Goal: Register for event/course

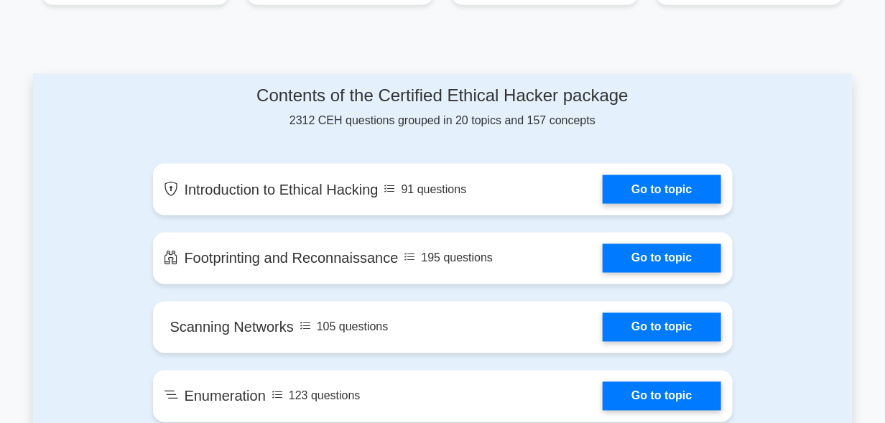
scroll to position [706, 0]
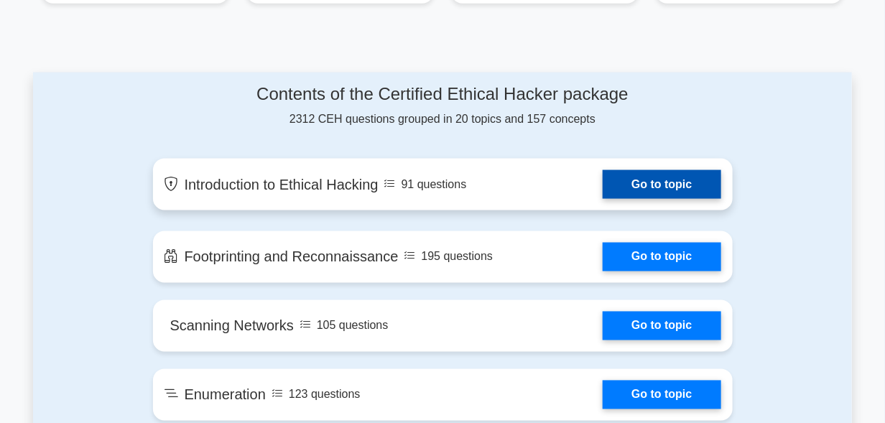
click at [636, 185] on link "Go to topic" at bounding box center [662, 184] width 118 height 29
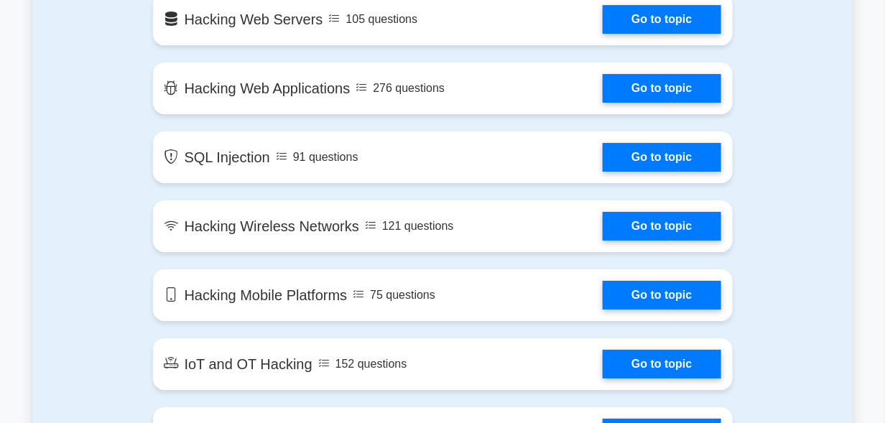
scroll to position [1700, 0]
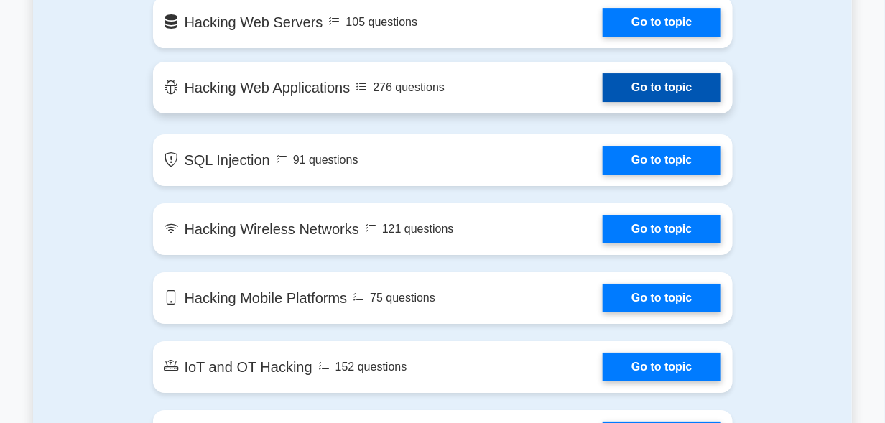
click at [675, 75] on link "Go to topic" at bounding box center [662, 87] width 118 height 29
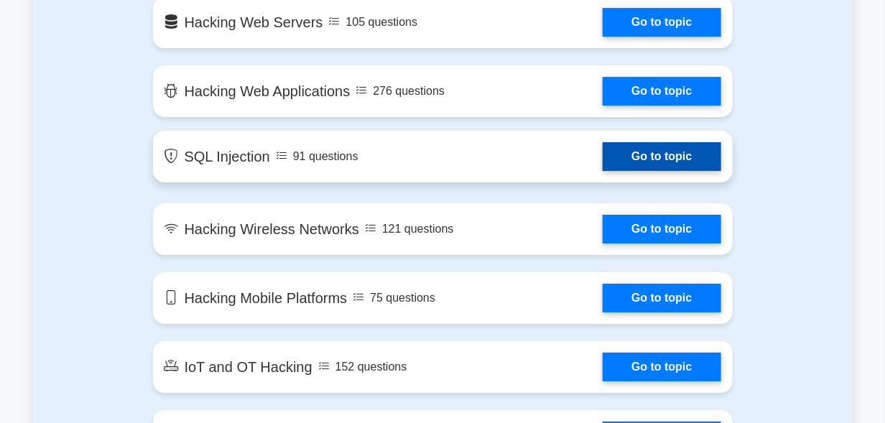
click at [647, 157] on link "Go to topic" at bounding box center [662, 156] width 118 height 29
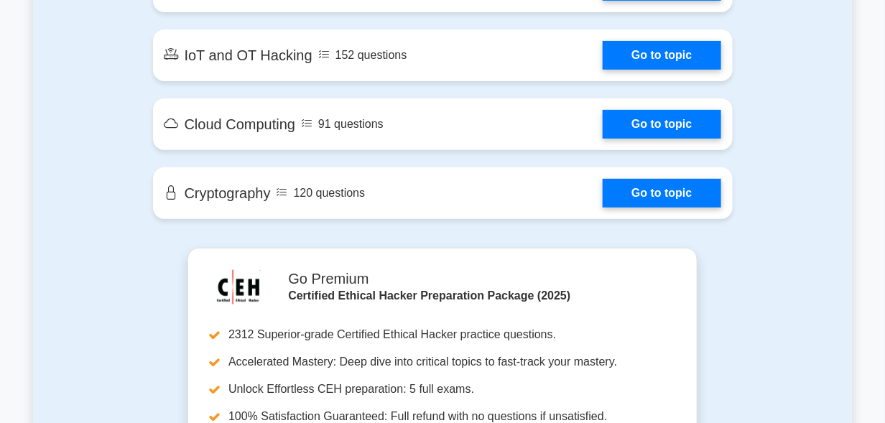
scroll to position [2035, 0]
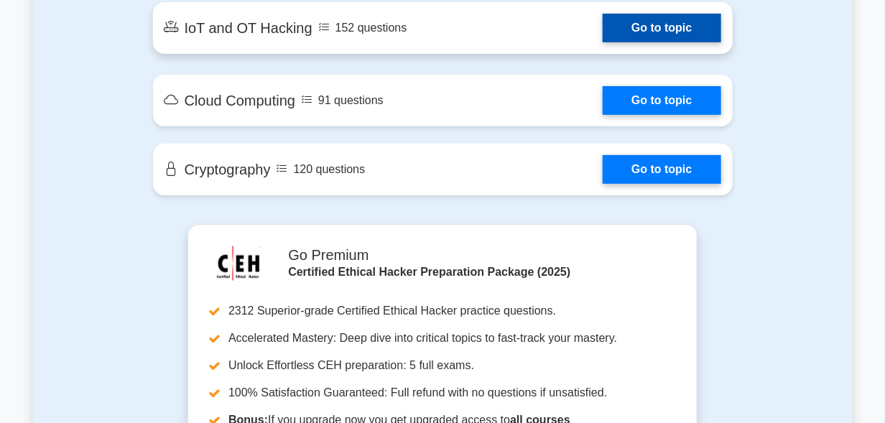
click at [603, 22] on link "Go to topic" at bounding box center [662, 28] width 118 height 29
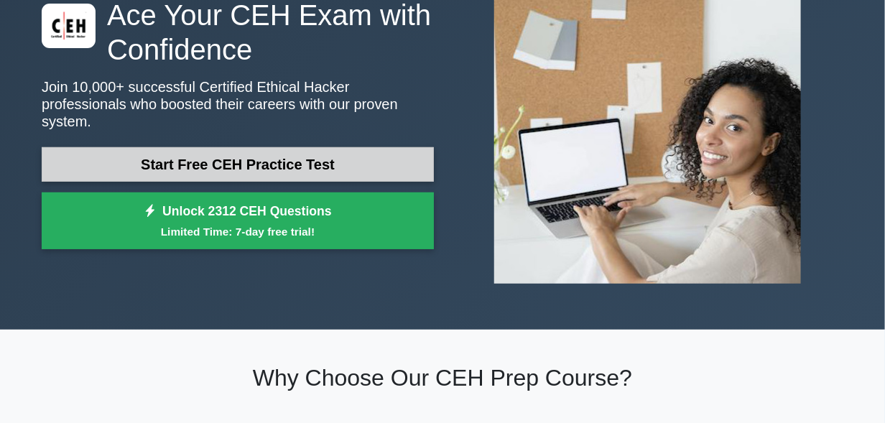
scroll to position [119, 0]
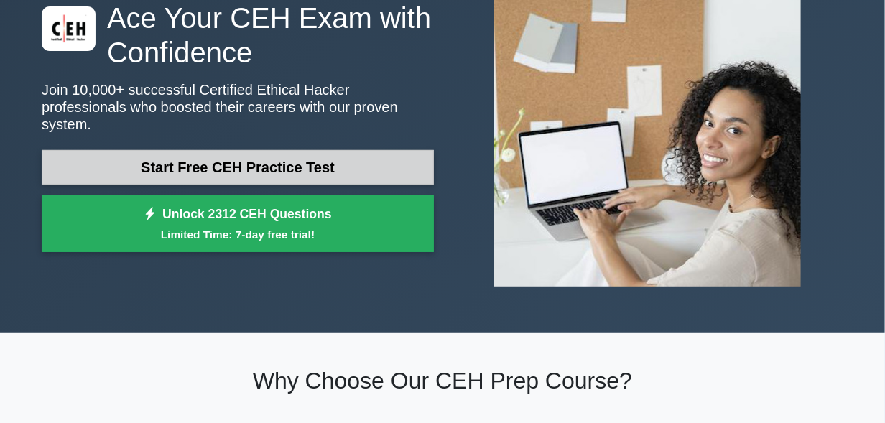
click at [191, 158] on link "Start Free CEH Practice Test" at bounding box center [238, 167] width 392 height 34
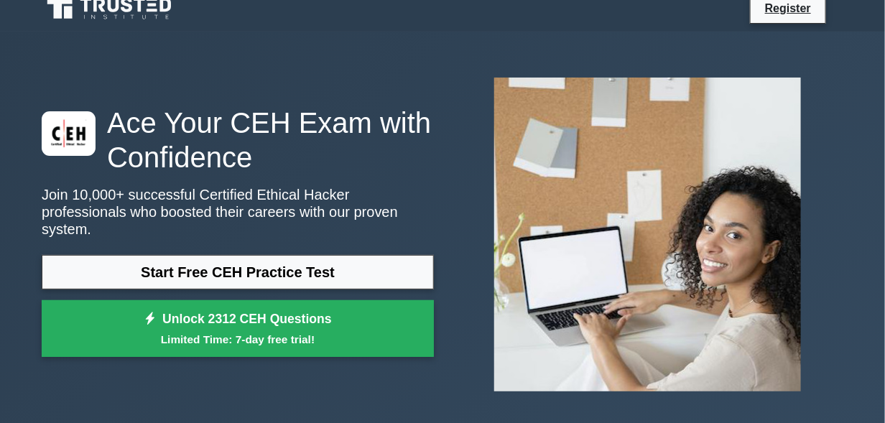
scroll to position [0, 0]
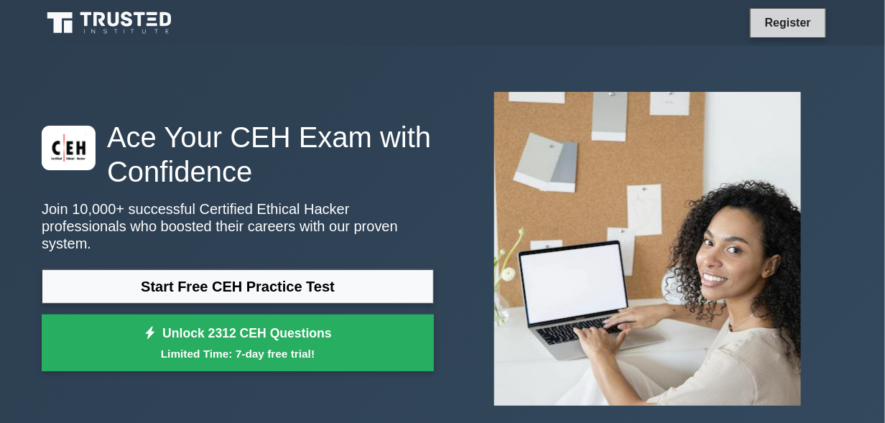
click at [762, 29] on link "Register" at bounding box center [788, 23] width 63 height 18
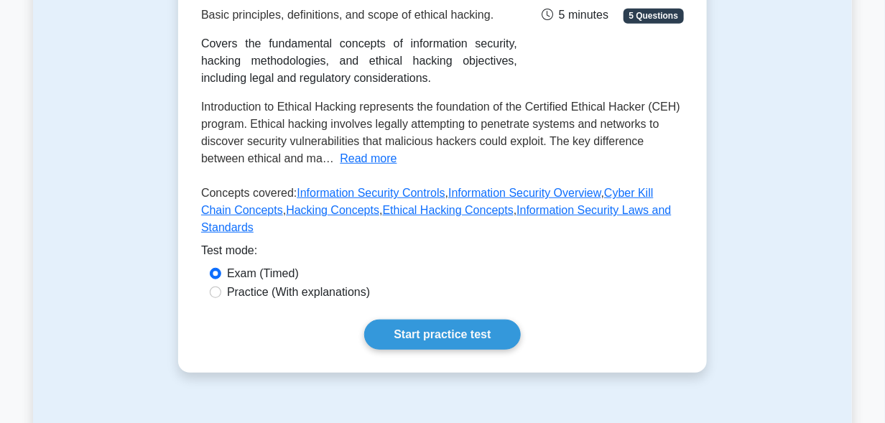
scroll to position [263, 0]
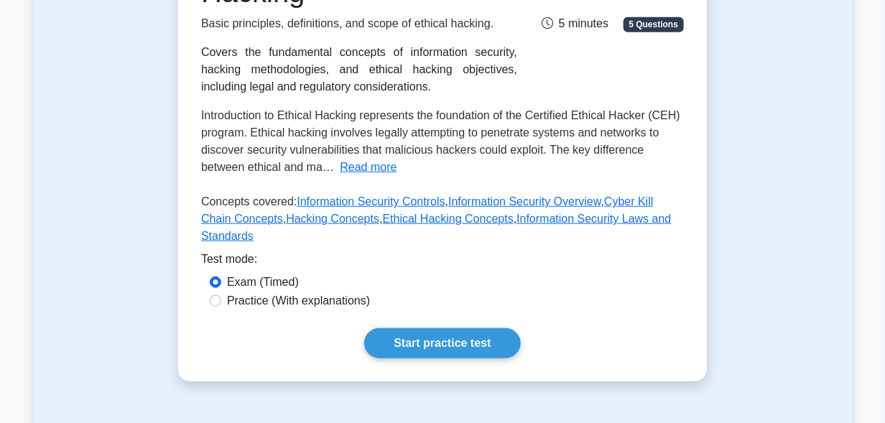
click at [231, 292] on label "Practice (With explanations)" at bounding box center [298, 300] width 143 height 17
click at [221, 295] on input "Practice (With explanations)" at bounding box center [215, 300] width 11 height 11
radio input "true"
click at [368, 167] on button "Read more" at bounding box center [368, 167] width 57 height 17
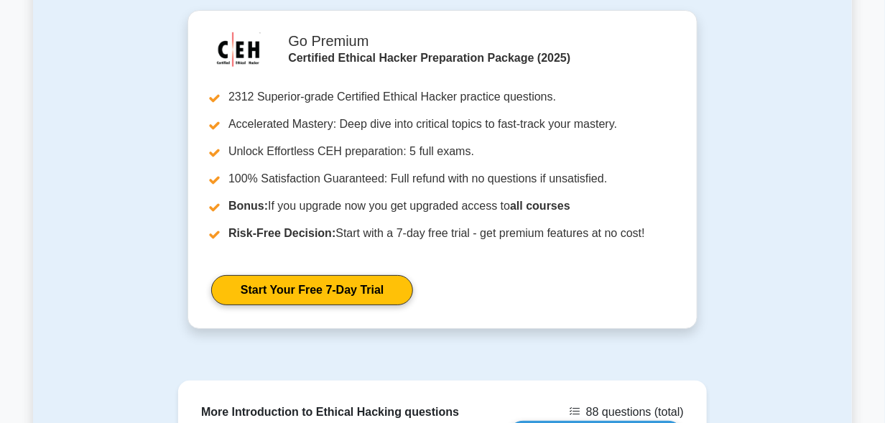
scroll to position [1775, 0]
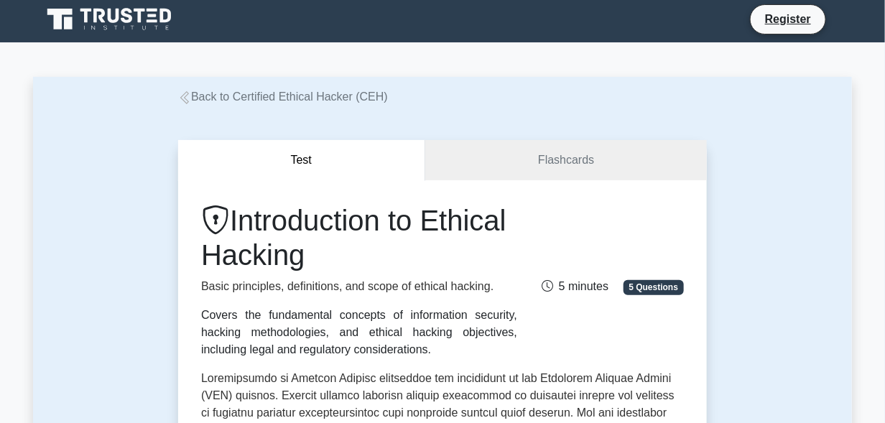
scroll to position [0, 0]
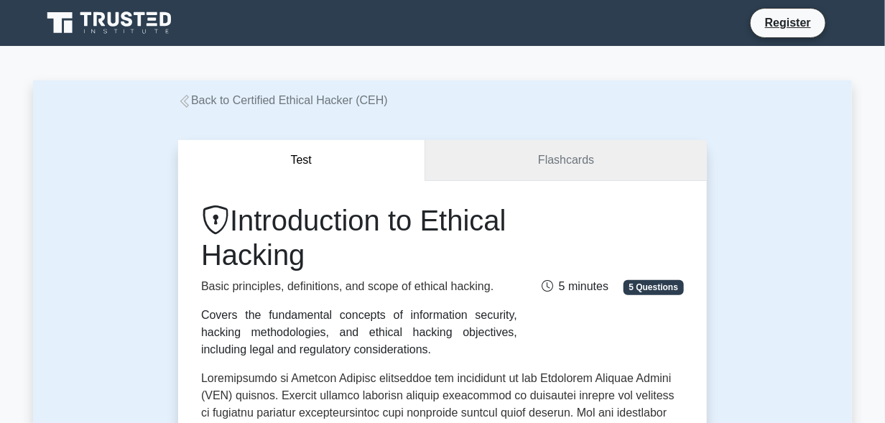
click at [536, 180] on link "Flashcards" at bounding box center [566, 160] width 282 height 41
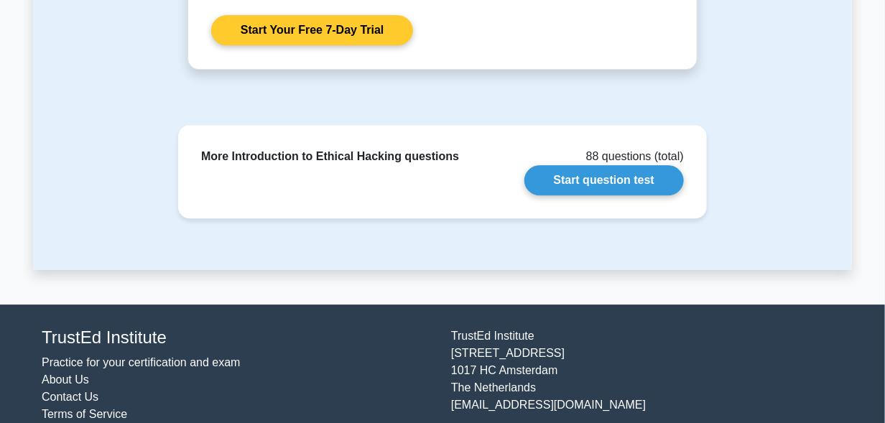
scroll to position [1259, 0]
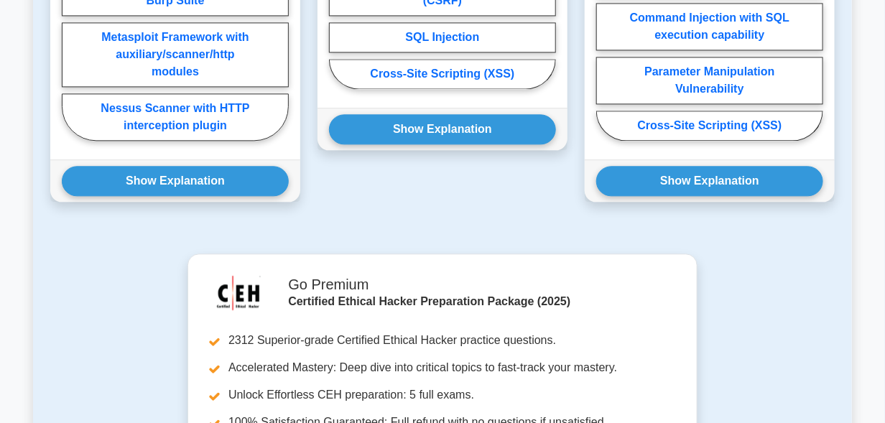
scroll to position [1089, 0]
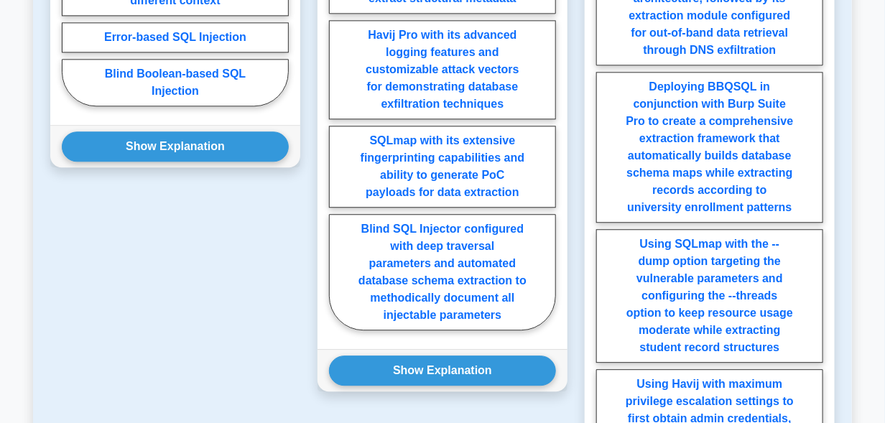
scroll to position [1173, 0]
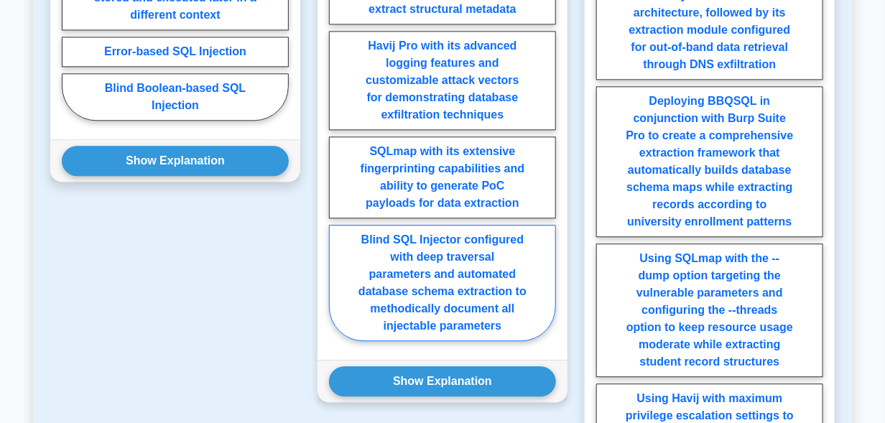
click at [494, 225] on label "Blind SQL Injector configured with deep traversal parameters and automated data…" at bounding box center [442, 283] width 227 height 116
click at [338, 125] on input "Blind SQL Injector configured with deep traversal parameters and automated data…" at bounding box center [333, 120] width 9 height 9
radio input "true"
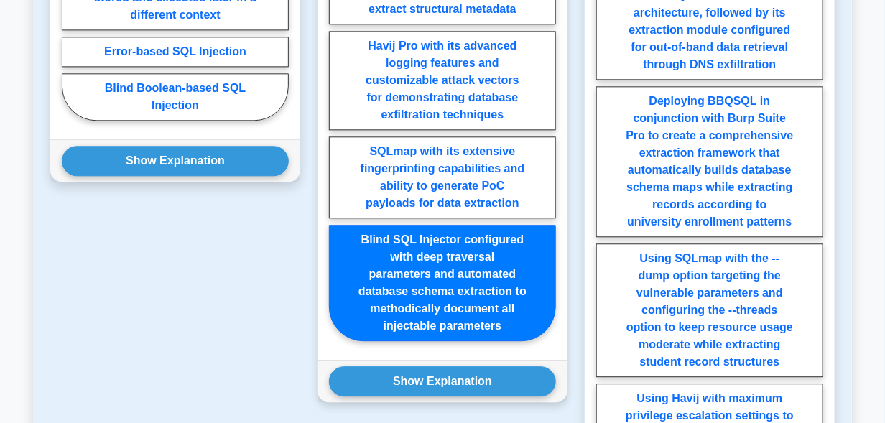
click at [494, 225] on label "Blind SQL Injector configured with deep traversal parameters and automated data…" at bounding box center [442, 283] width 227 height 116
click at [338, 125] on input "Blind SQL Injector configured with deep traversal parameters and automated data…" at bounding box center [333, 120] width 9 height 9
click at [497, 254] on label "Blind SQL Injector configured with deep traversal parameters and automated data…" at bounding box center [442, 283] width 227 height 116
click at [338, 125] on input "Blind SQL Injector configured with deep traversal parameters and automated data…" at bounding box center [333, 120] width 9 height 9
click at [484, 269] on label "Blind SQL Injector configured with deep traversal parameters and automated data…" at bounding box center [442, 283] width 227 height 116
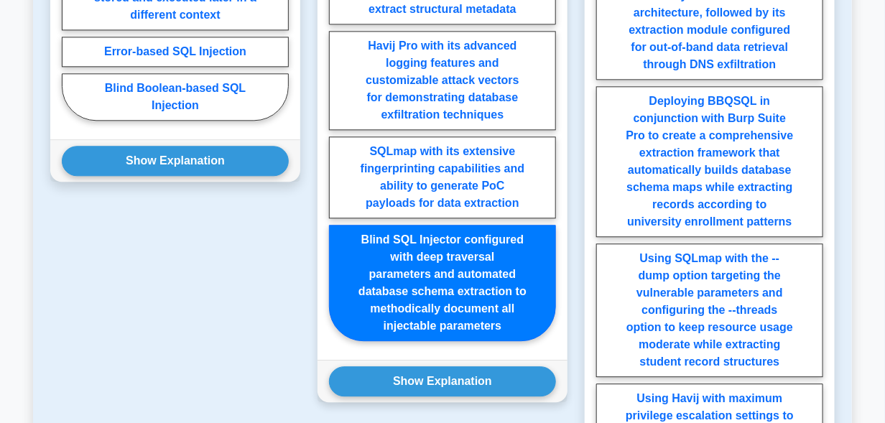
click at [338, 125] on input "Blind SQL Injector configured with deep traversal parameters and automated data…" at bounding box center [333, 120] width 9 height 9
click at [484, 269] on label "Blind SQL Injector configured with deep traversal parameters and automated data…" at bounding box center [442, 283] width 227 height 116
click at [338, 125] on input "Blind SQL Injector configured with deep traversal parameters and automated data…" at bounding box center [333, 120] width 9 height 9
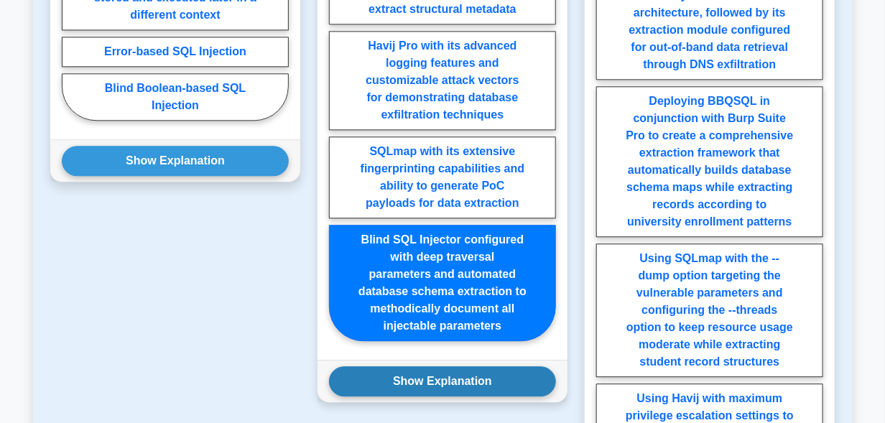
click at [475, 366] on button "Show Explanation" at bounding box center [442, 381] width 227 height 30
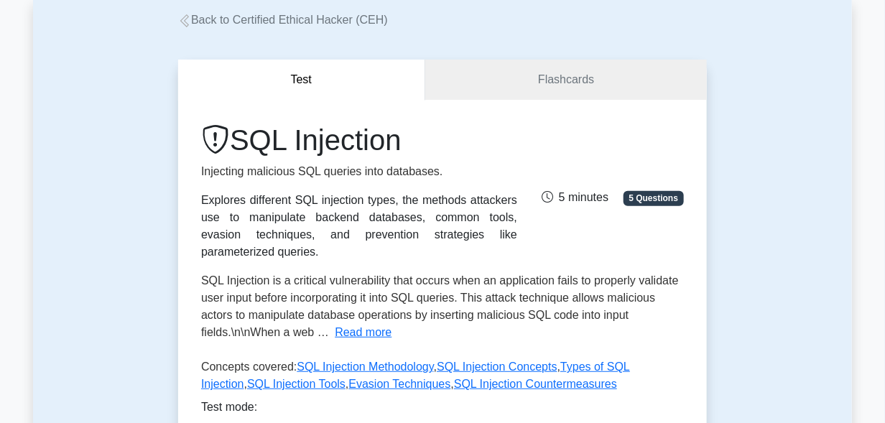
scroll to position [96, 0]
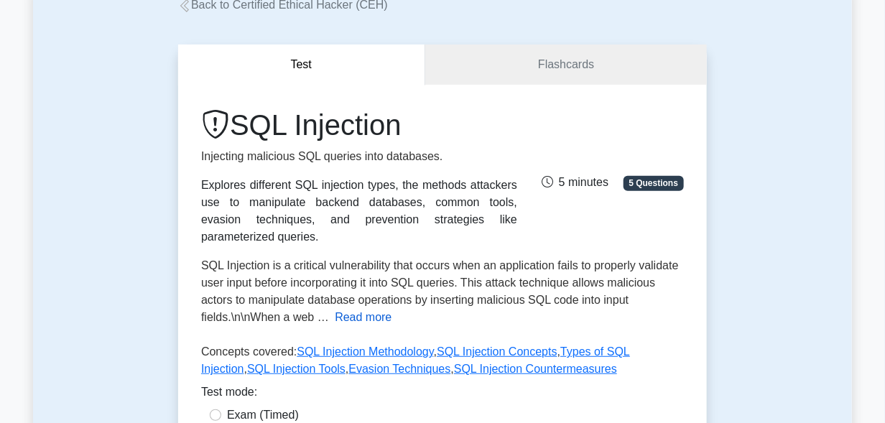
click at [354, 309] on button "Read more" at bounding box center [363, 317] width 57 height 17
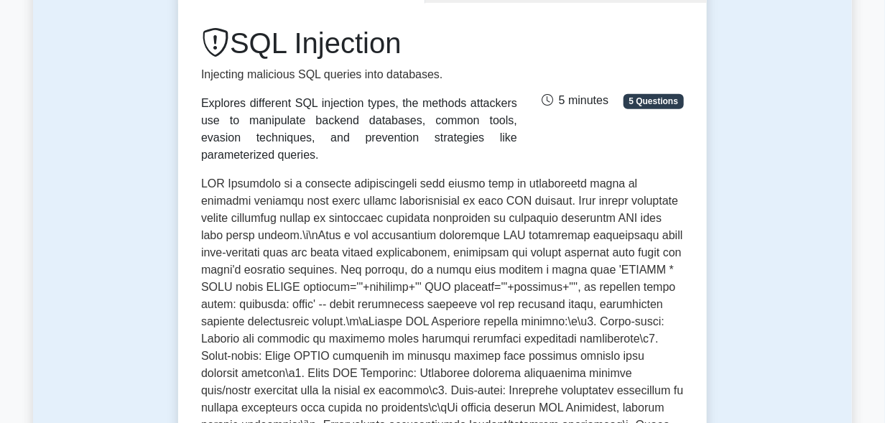
scroll to position [177, 0]
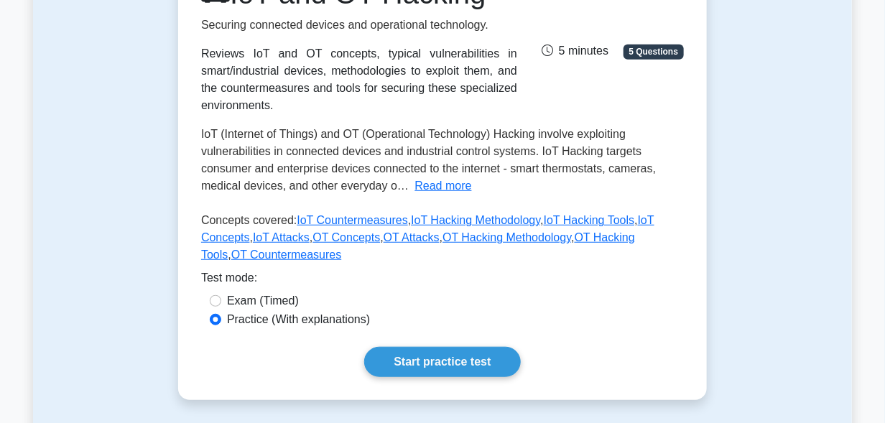
scroll to position [227, 0]
click at [444, 189] on button "Read more" at bounding box center [443, 185] width 57 height 17
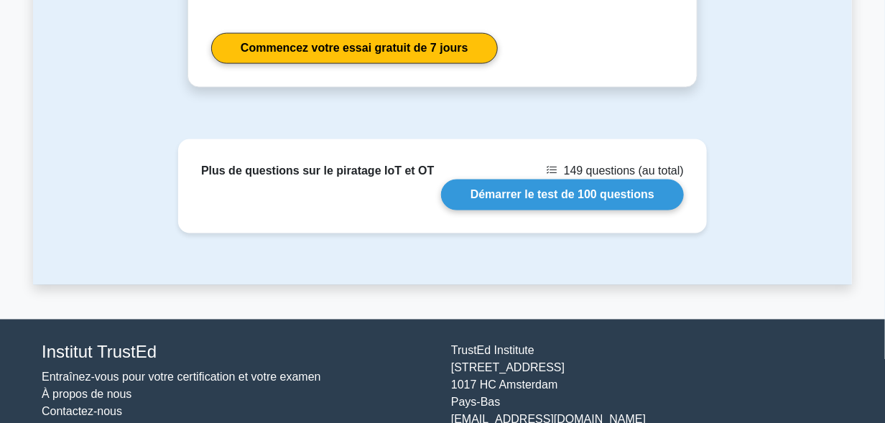
scroll to position [2575, 0]
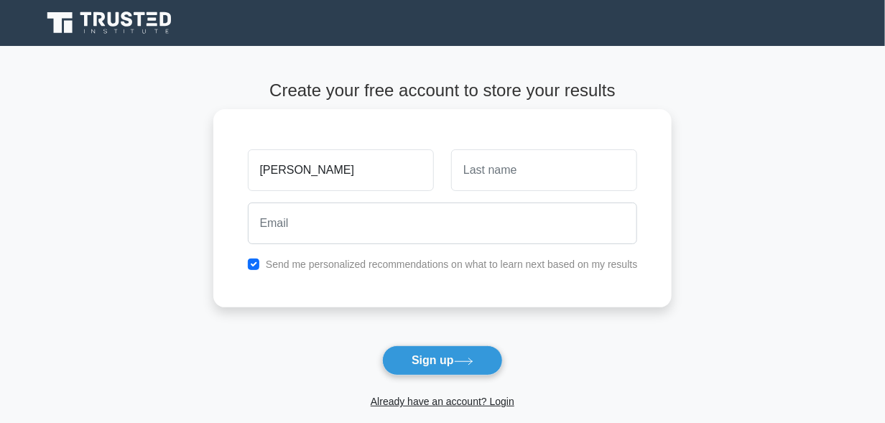
type input "eric"
click at [480, 172] on input "text" at bounding box center [544, 170] width 186 height 42
type input "AMADA"
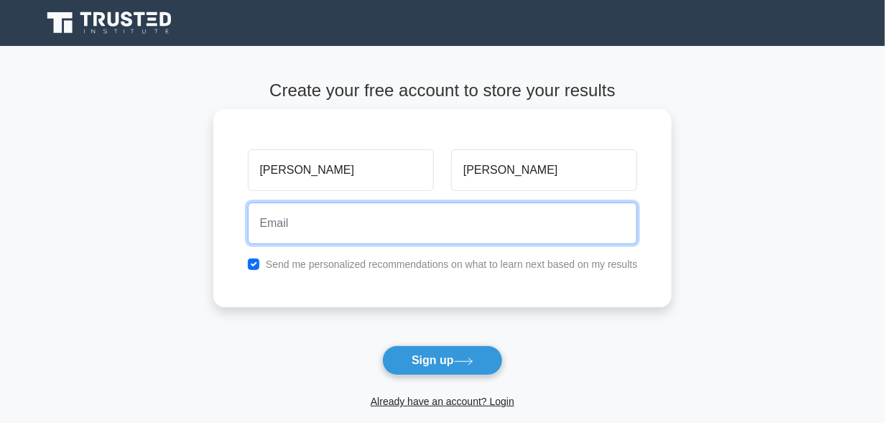
click at [527, 213] on input "email" at bounding box center [443, 224] width 390 height 42
type input "amdker179@gmail.com"
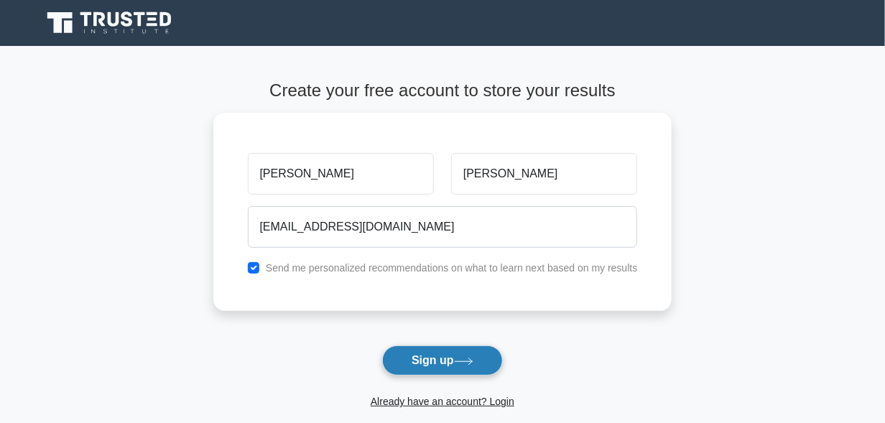
click at [431, 361] on button "Sign up" at bounding box center [442, 361] width 121 height 30
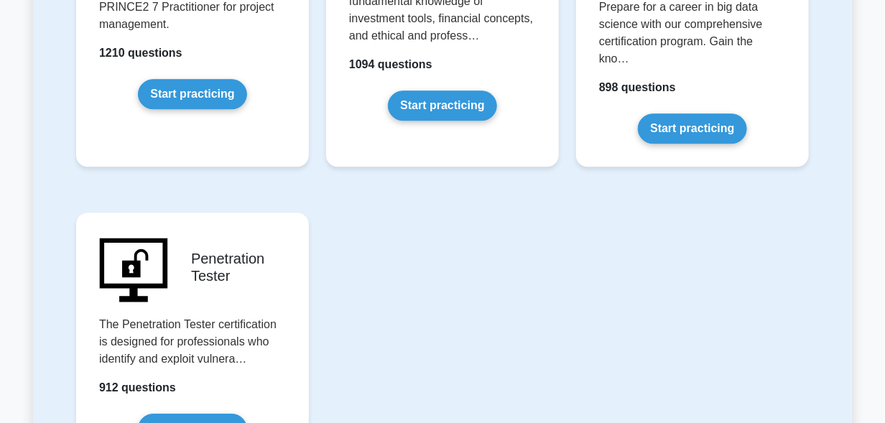
scroll to position [3260, 0]
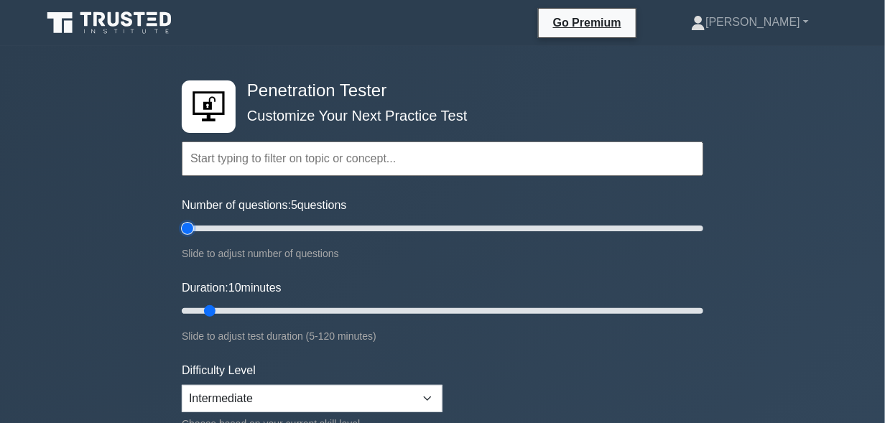
type input "10"
drag, startPoint x: 198, startPoint y: 228, endPoint x: 202, endPoint y: 236, distance: 9.3
click at [202, 236] on input "Number of questions: 10 questions" at bounding box center [443, 228] width 522 height 17
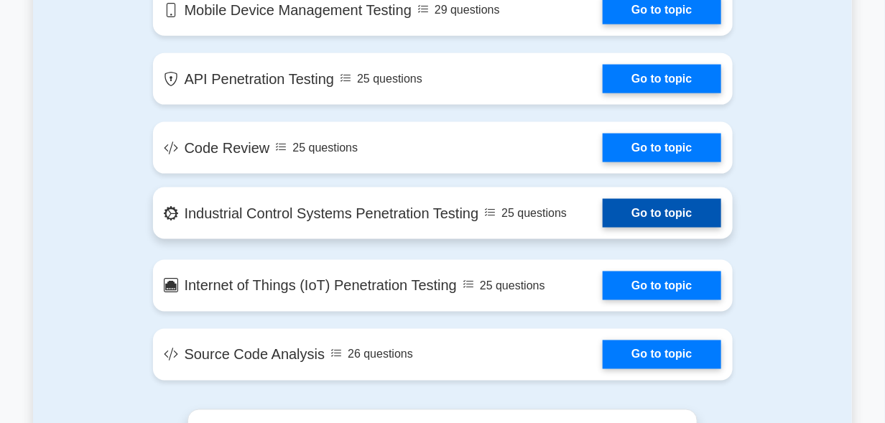
scroll to position [2551, 0]
